Goal: Communication & Community: Participate in discussion

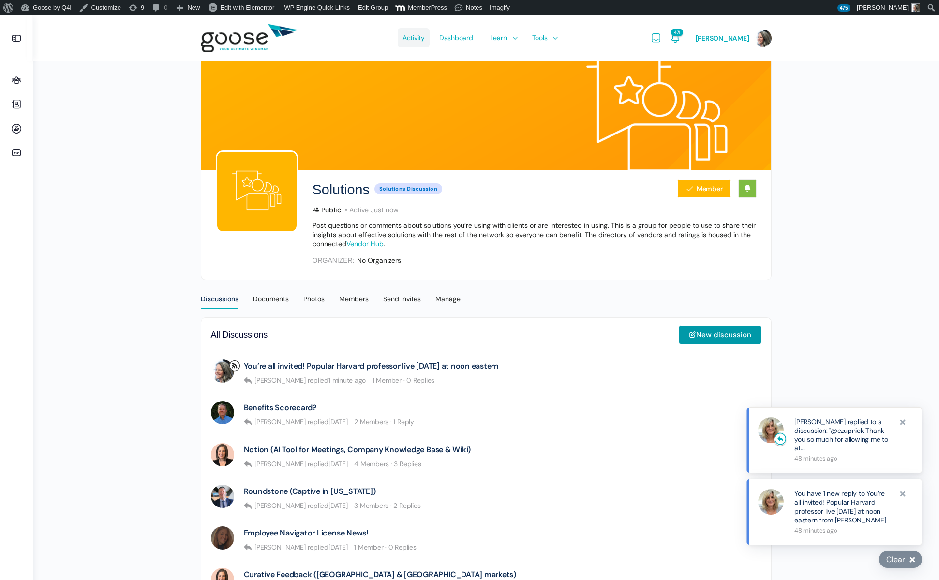
click at [412, 35] on span "Activity" at bounding box center [414, 37] width 22 height 45
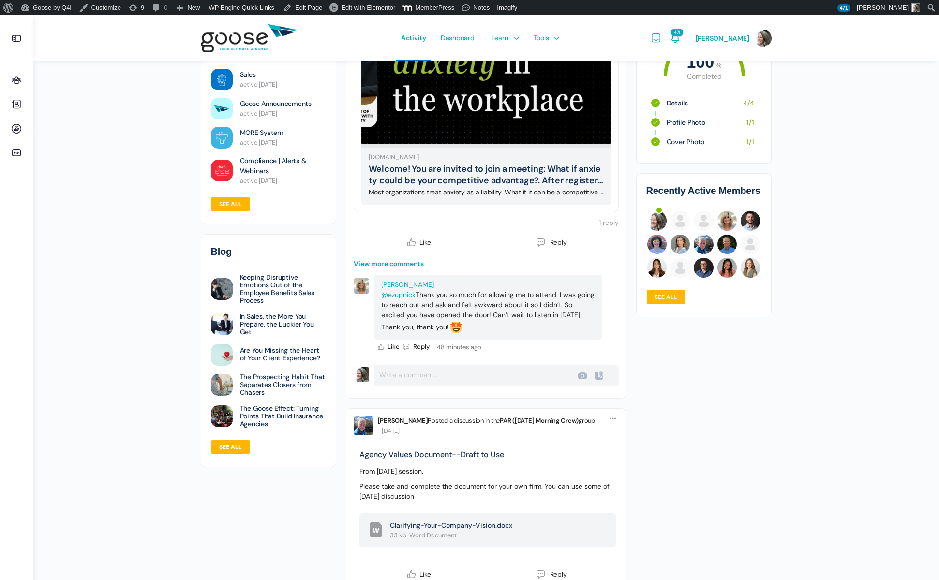
scroll to position [409, 0]
click at [390, 345] on span "Like" at bounding box center [394, 346] width 12 height 9
